Goal: Submit feedback/report problem: Submit feedback/report problem

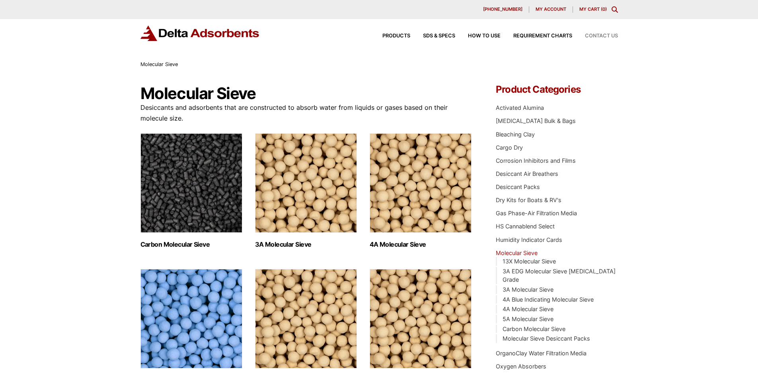
click at [607, 35] on span "Contact Us" at bounding box center [601, 35] width 33 height 5
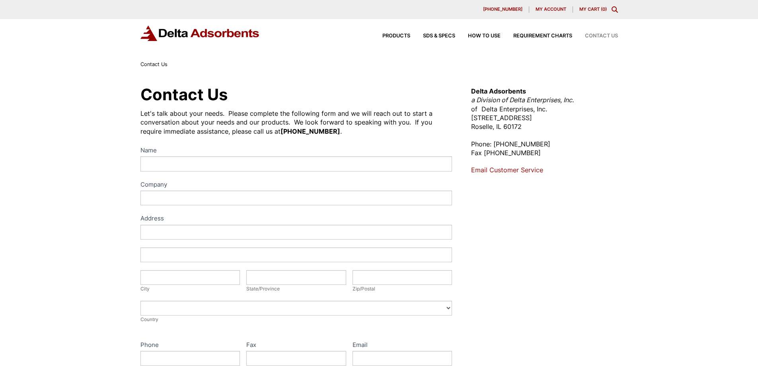
click at [255, 156] on label "Name" at bounding box center [296, 151] width 312 height 12
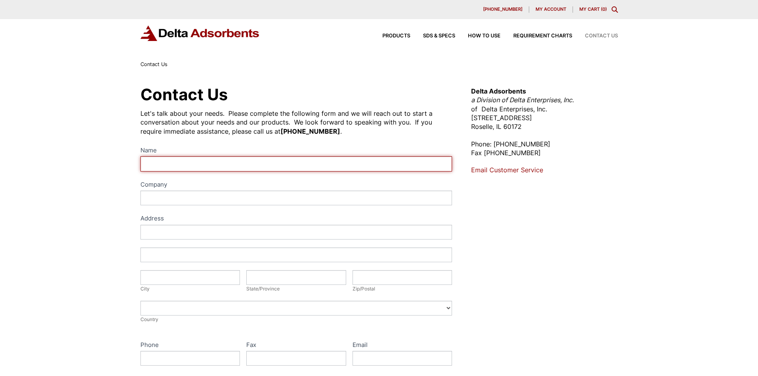
click at [255, 156] on input "Name" at bounding box center [296, 163] width 312 height 15
type input "Benjamin Emley"
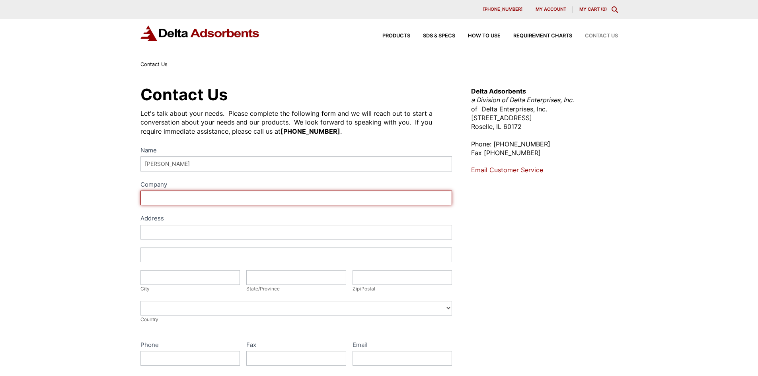
click at [220, 197] on input "Company" at bounding box center [296, 198] width 312 height 15
type input "Ford Motor Company"
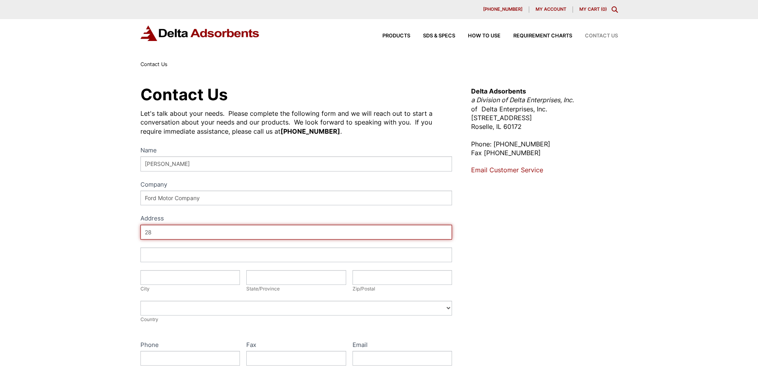
type input "2"
type input "38100 Ecorse Rd"
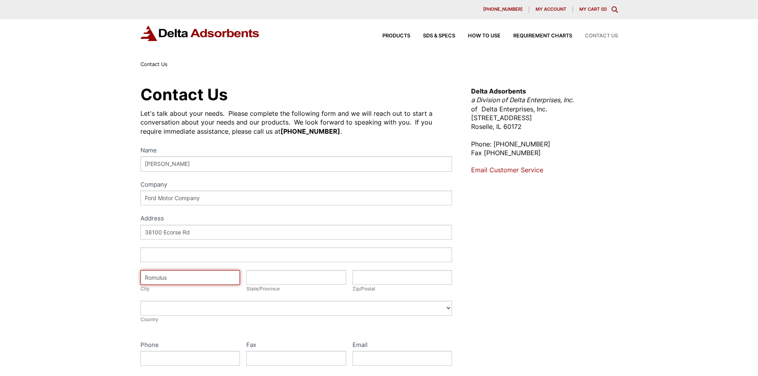
type input "Romulus"
type input "MI"
type input "48174"
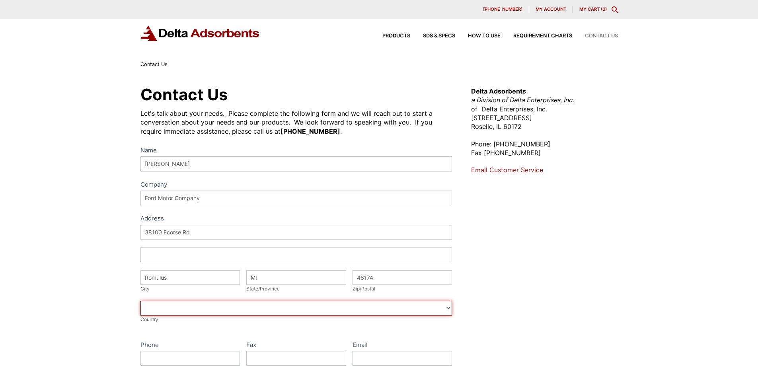
select select "United States"
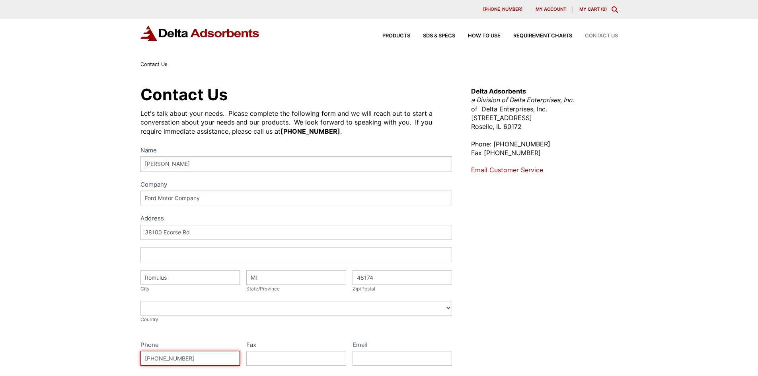
type input "313-859-2966"
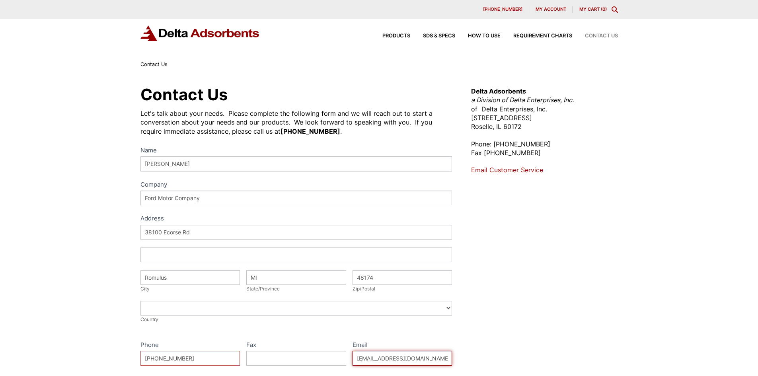
type input "bemley@ford.com"
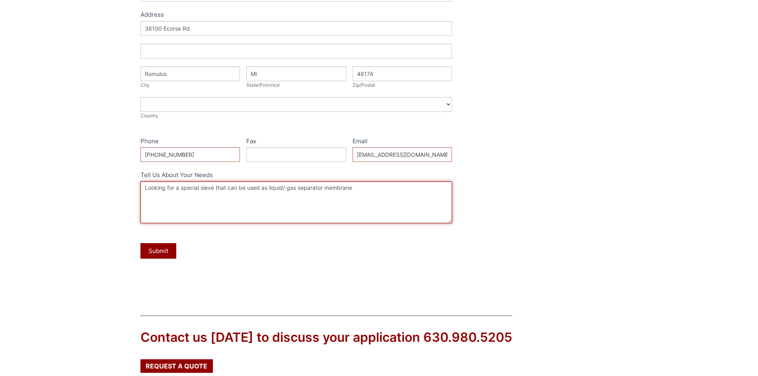
scroll to position [296, 0]
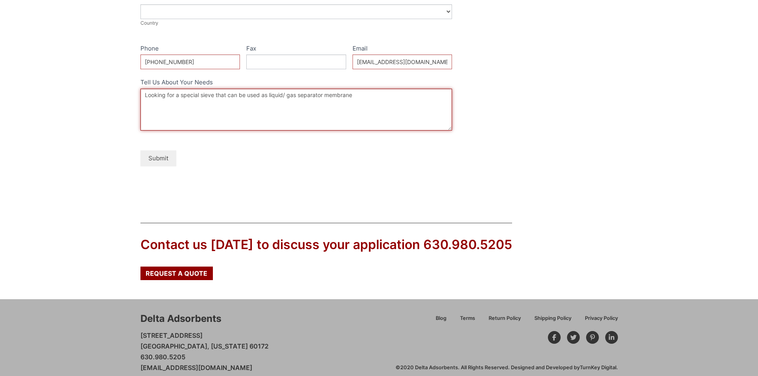
type textarea "Looking for a special sieve that can be used as liquid/ gas separator membrane"
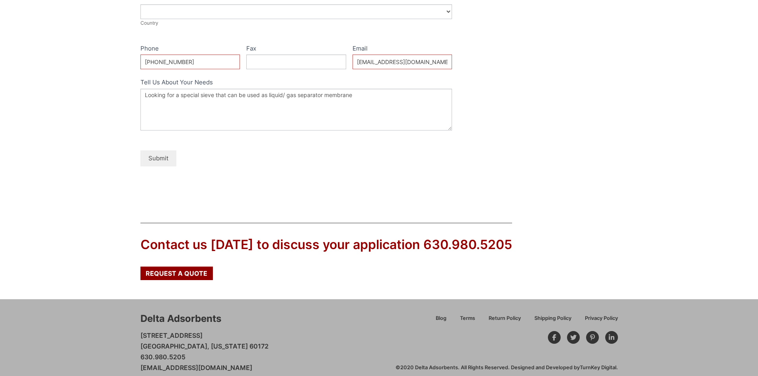
click at [162, 162] on button "Submit" at bounding box center [158, 158] width 36 height 16
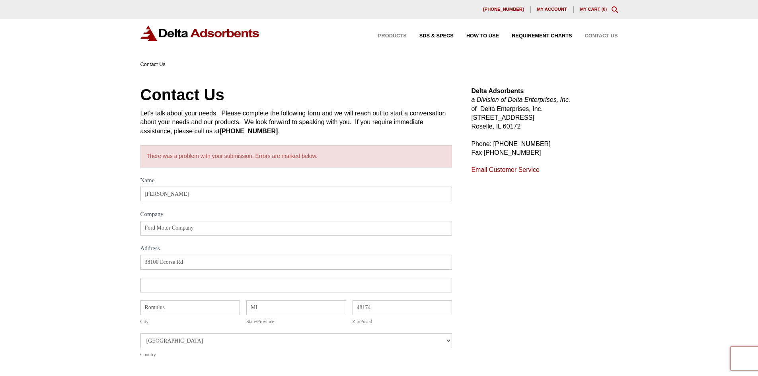
click at [403, 35] on span "Products" at bounding box center [392, 35] width 29 height 5
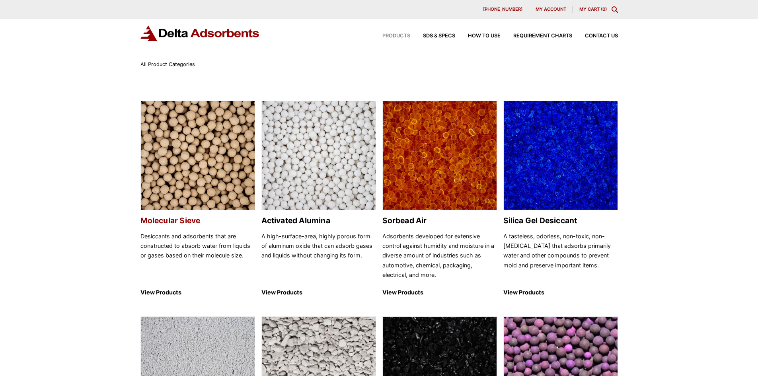
click at [186, 218] on h2 "Molecular Sieve" at bounding box center [197, 220] width 115 height 9
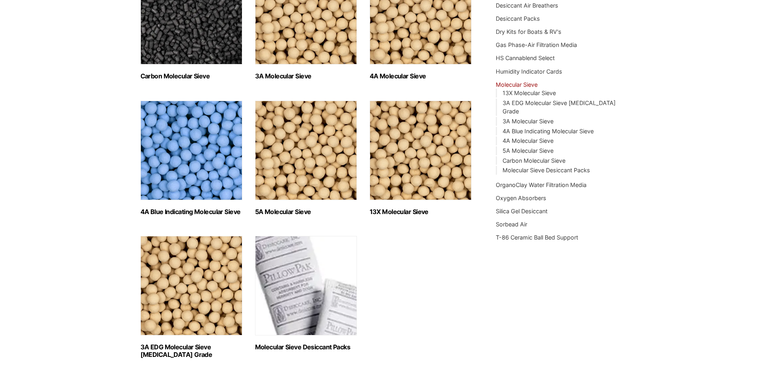
scroll to position [186, 0]
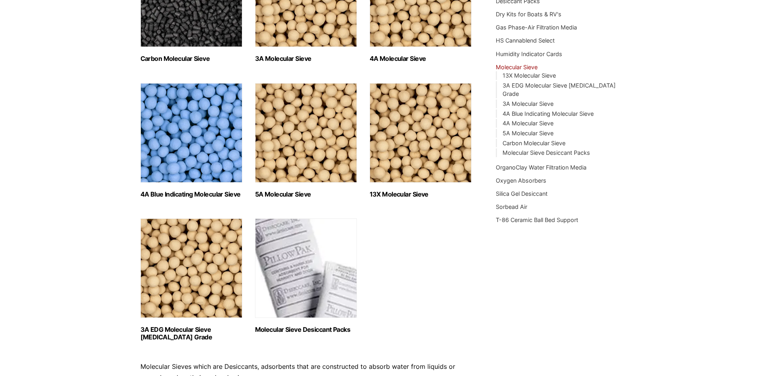
click at [167, 290] on img "Visit product category 3A EDG Molecular Sieve Ethanol Grade" at bounding box center [191, 267] width 102 height 99
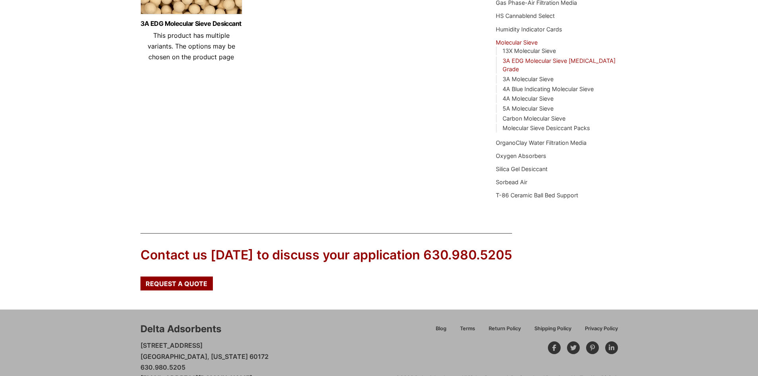
scroll to position [222, 0]
